Goal: Information Seeking & Learning: Learn about a topic

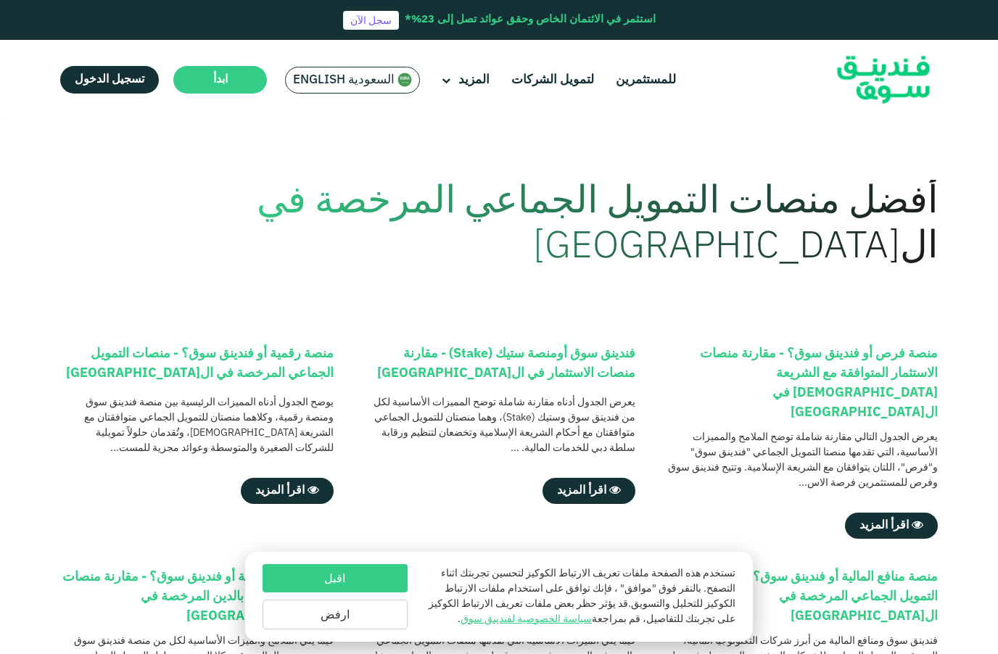
click at [301, 564] on button "اقبل" at bounding box center [335, 578] width 145 height 28
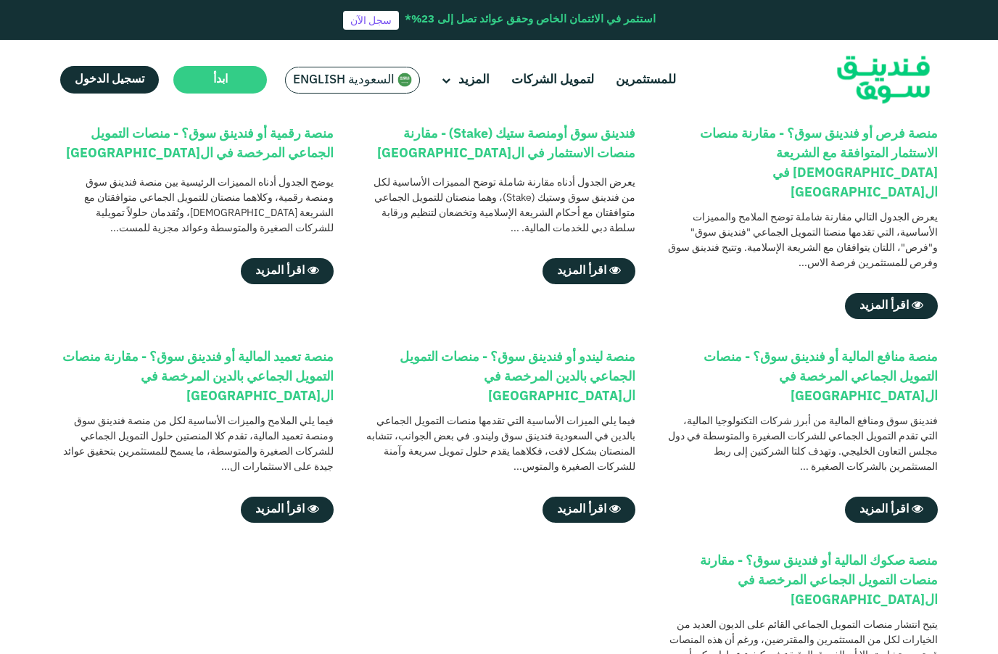
scroll to position [283, 0]
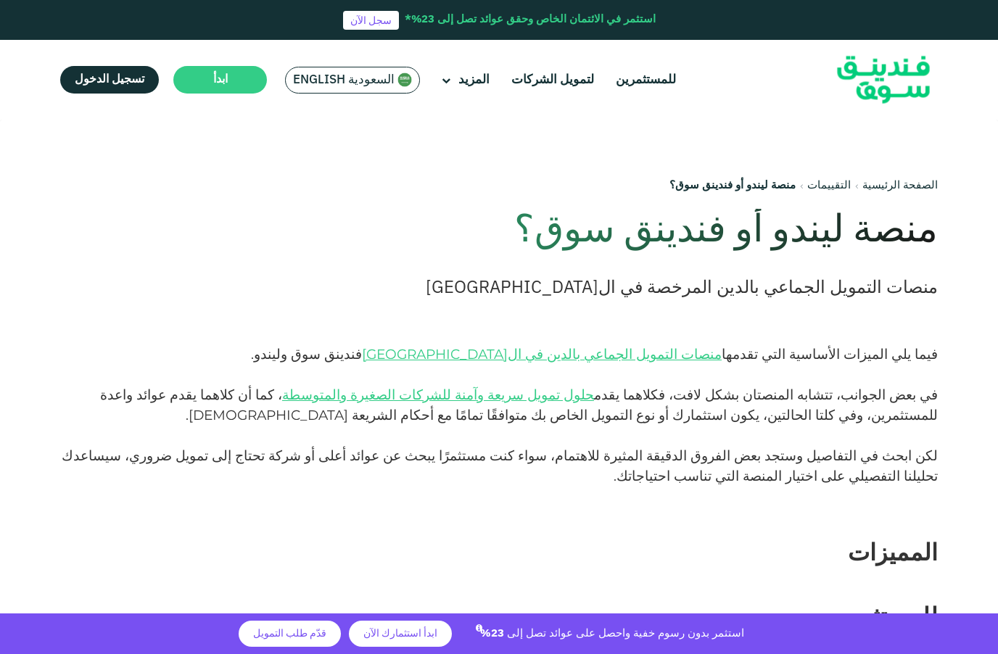
click at [646, 84] on link "للمستثمرين" at bounding box center [645, 80] width 67 height 24
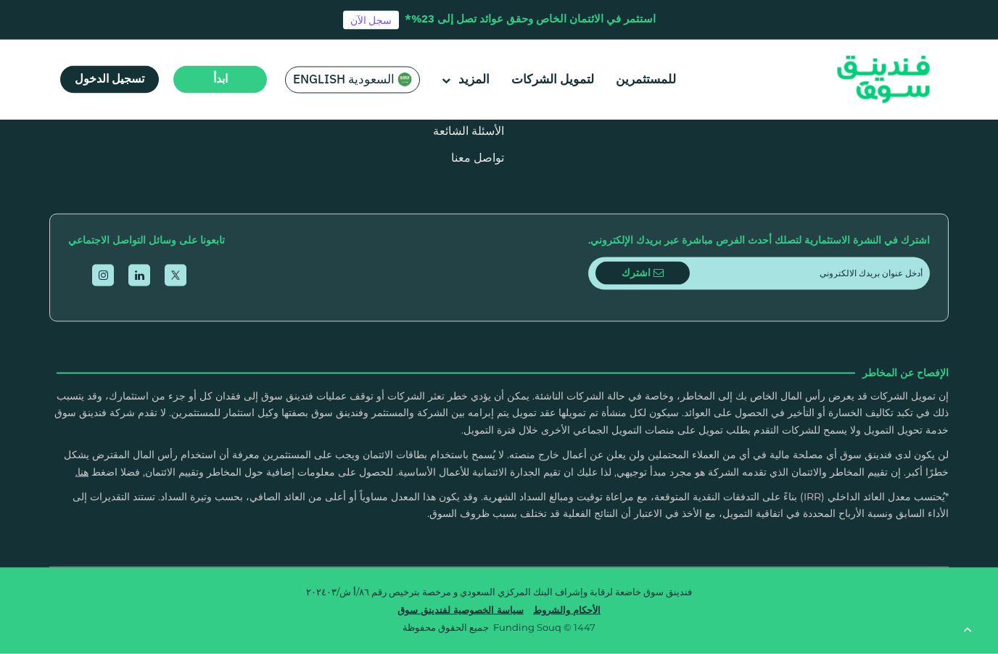
scroll to position [2708, 0]
type tc-range-slider "250000"
type tc-range-slider "3"
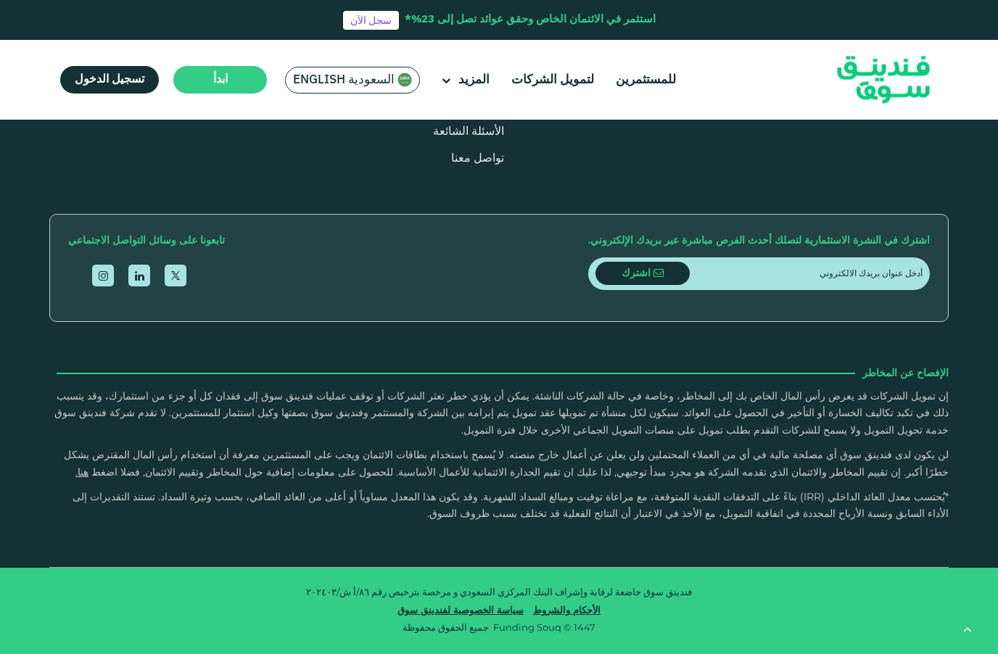
radio input "true"
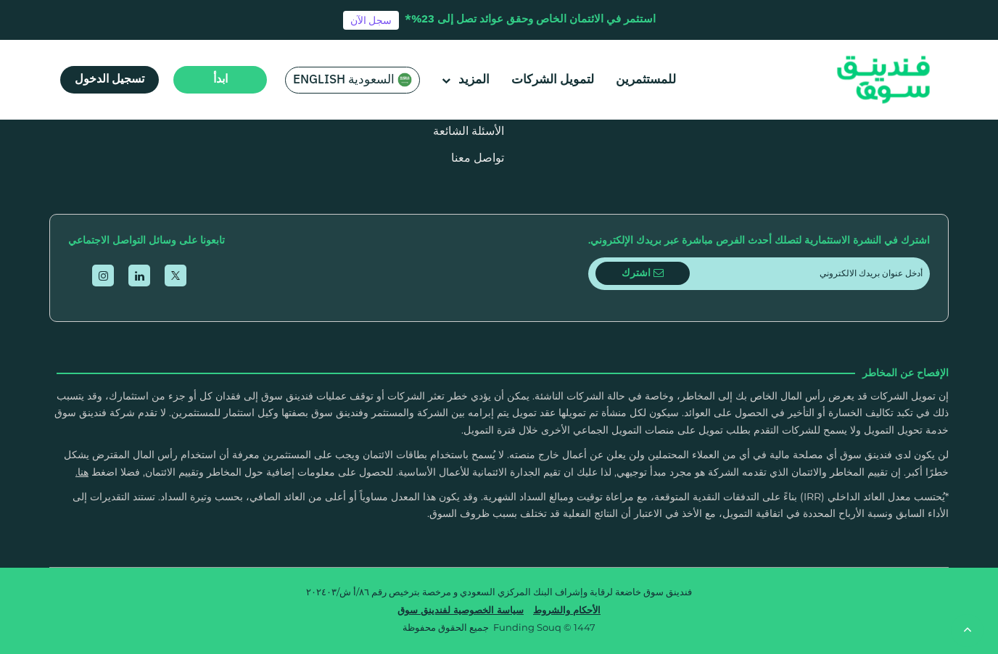
radio input "true"
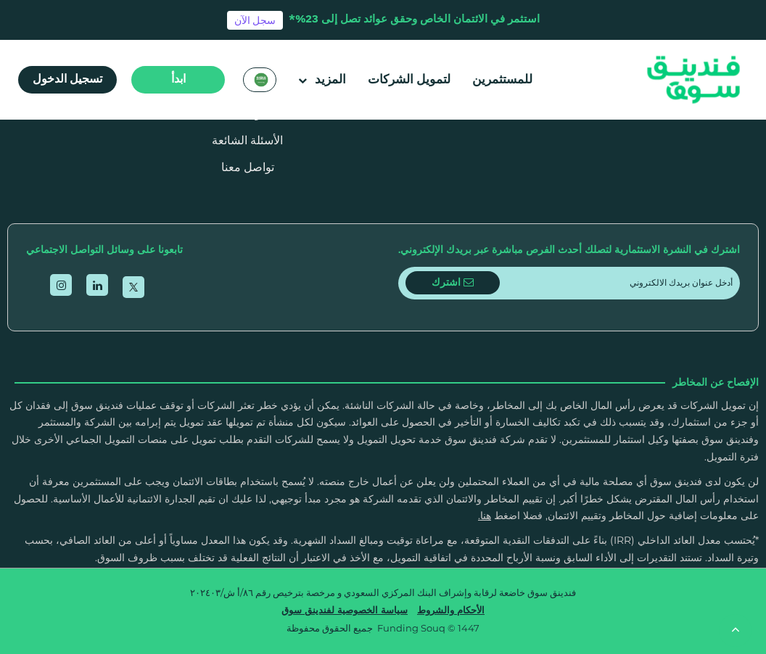
scroll to position [3609, 0]
